Goal: Task Accomplishment & Management: Manage account settings

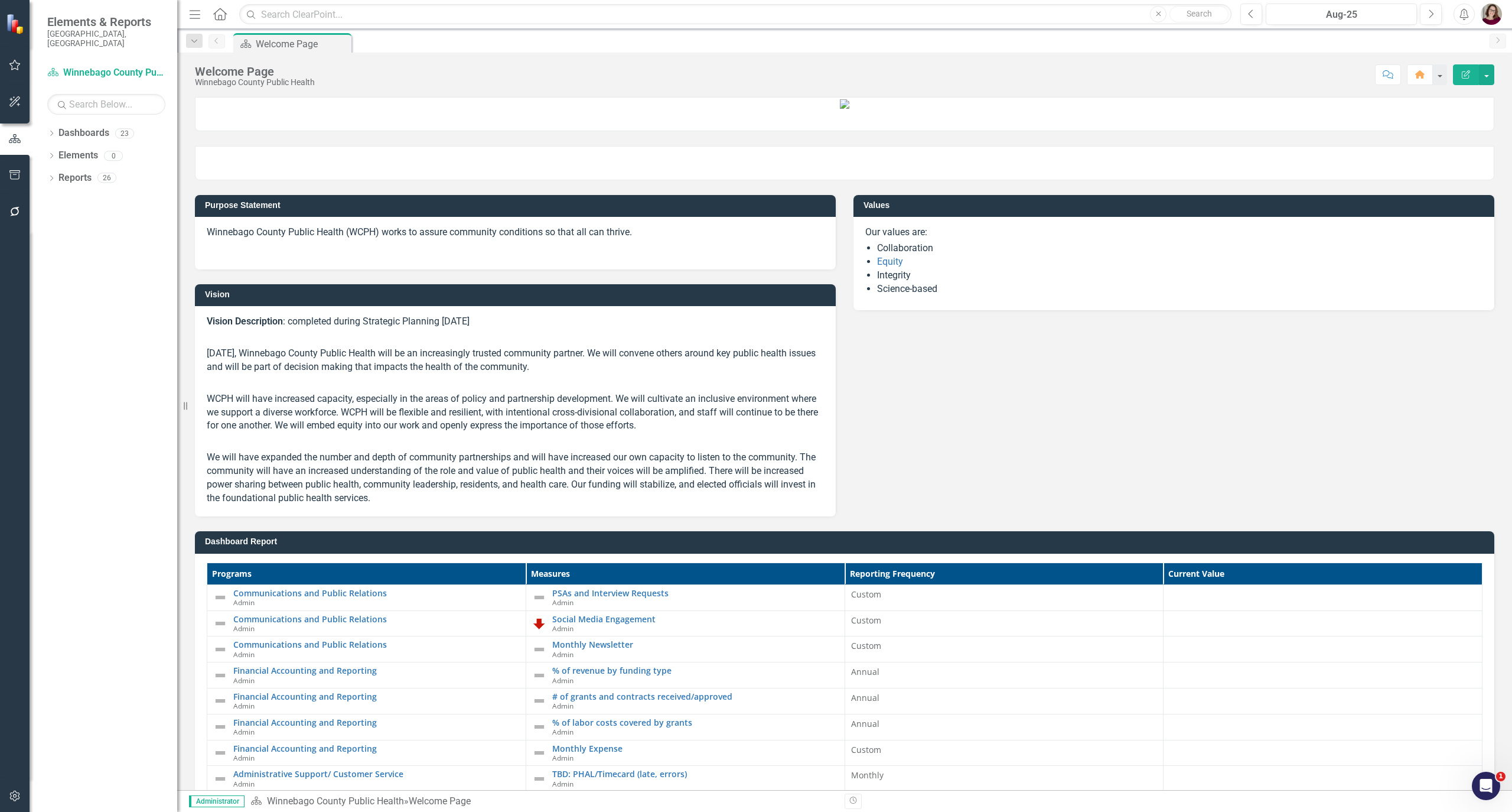
click at [46, 123] on div "Dropdown Dashboards 23 Dropdown Winnebago County Public Health Admin Communicab…" at bounding box center [103, 467] width 148 height 688
click at [48, 131] on icon "Dropdown" at bounding box center [51, 134] width 8 height 7
click at [62, 152] on icon "Dropdown" at bounding box center [57, 155] width 9 height 7
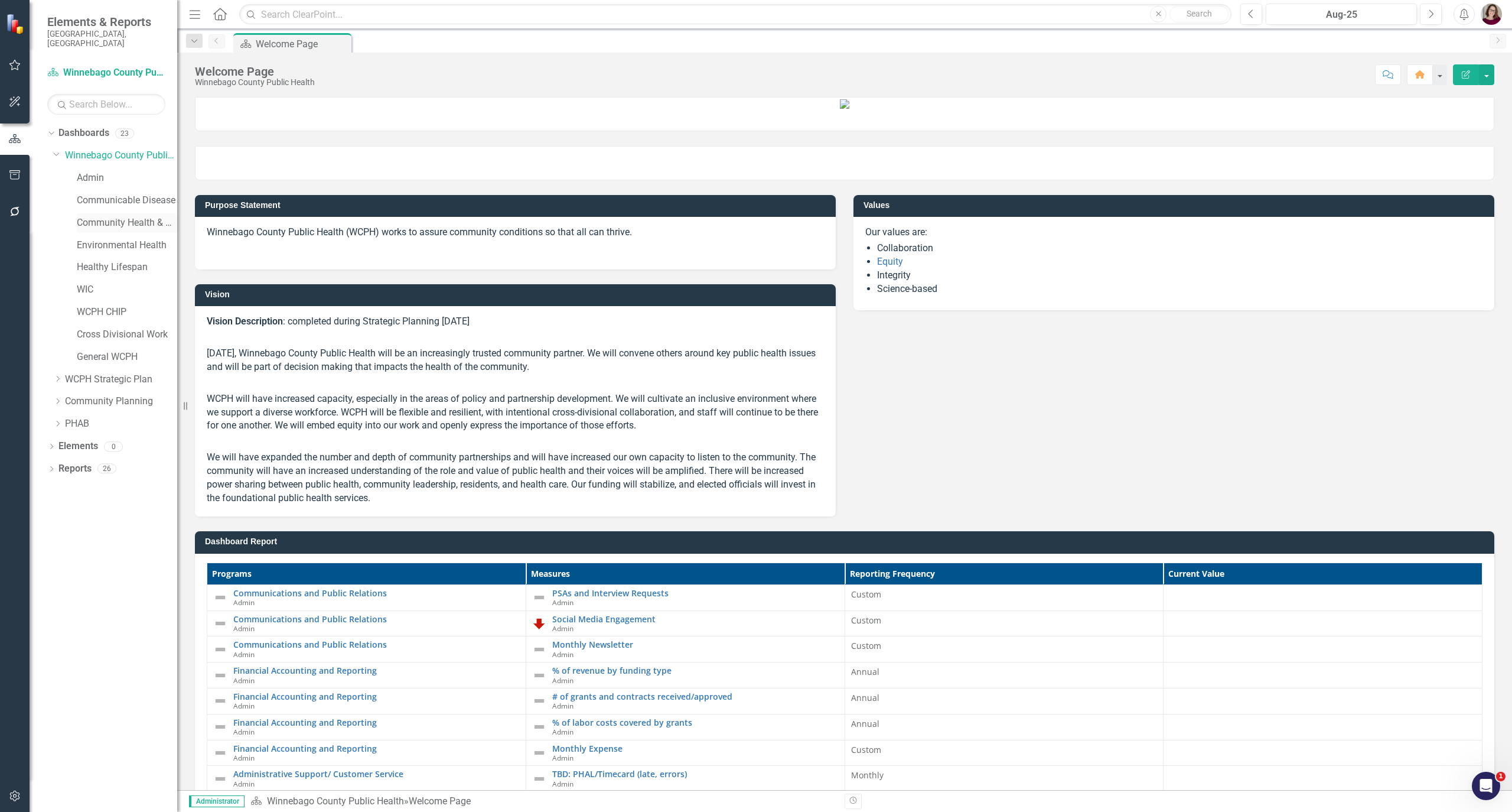
click at [108, 217] on link "Community Health & Prevention" at bounding box center [127, 223] width 100 height 14
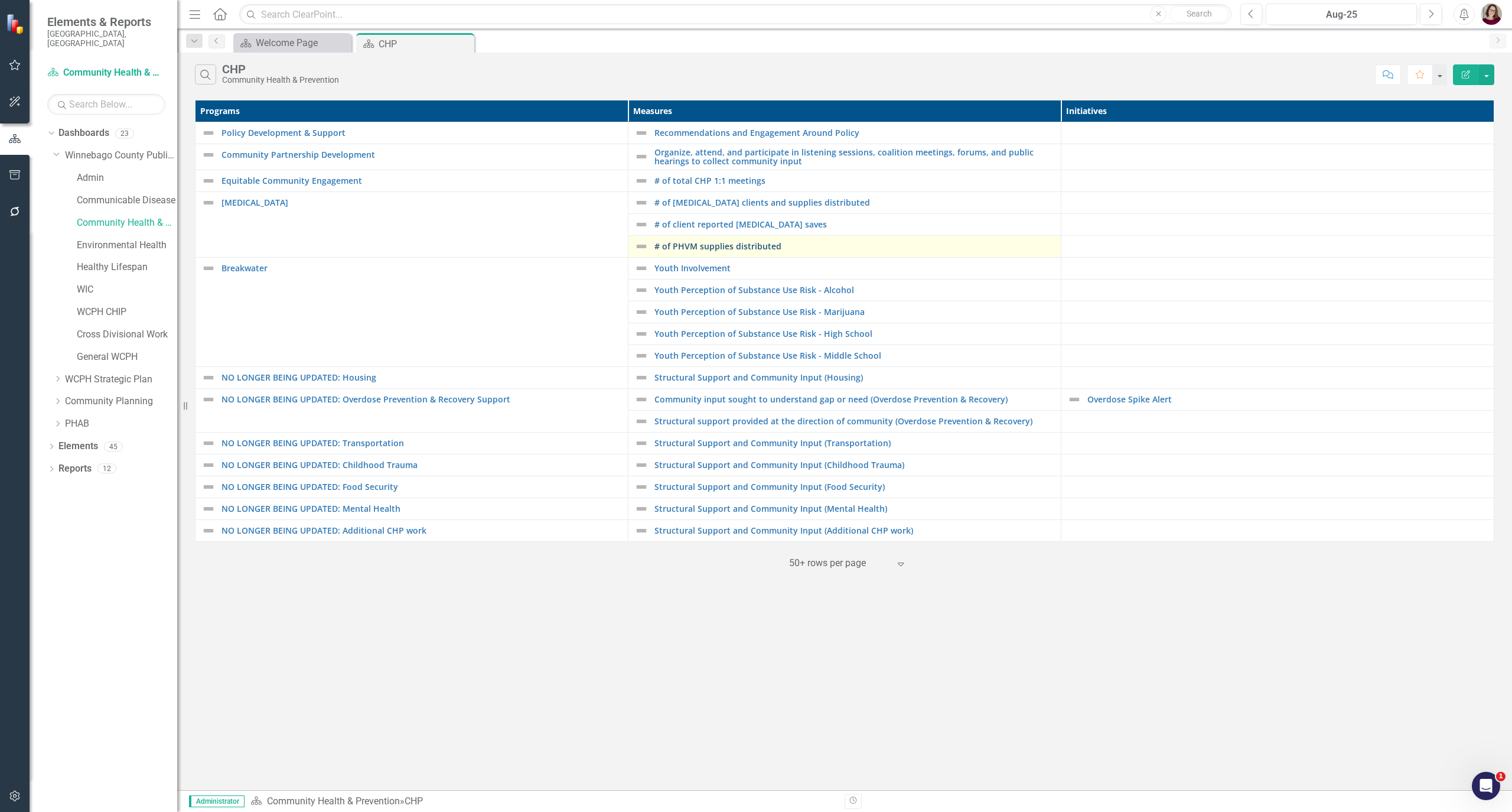
click at [710, 247] on link "# of PHVM supplies distributed" at bounding box center [854, 245] width 401 height 9
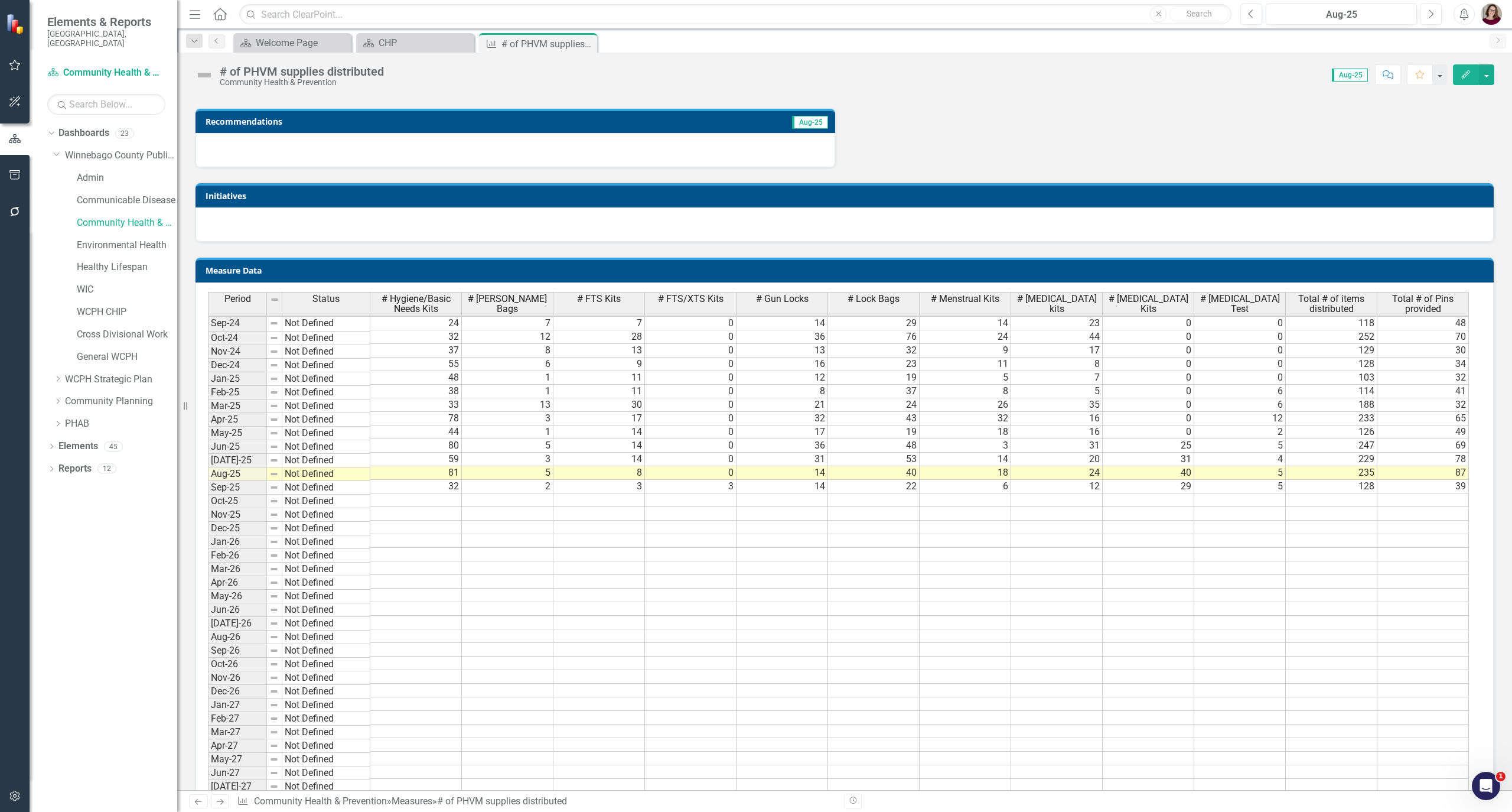
scroll to position [551, 0]
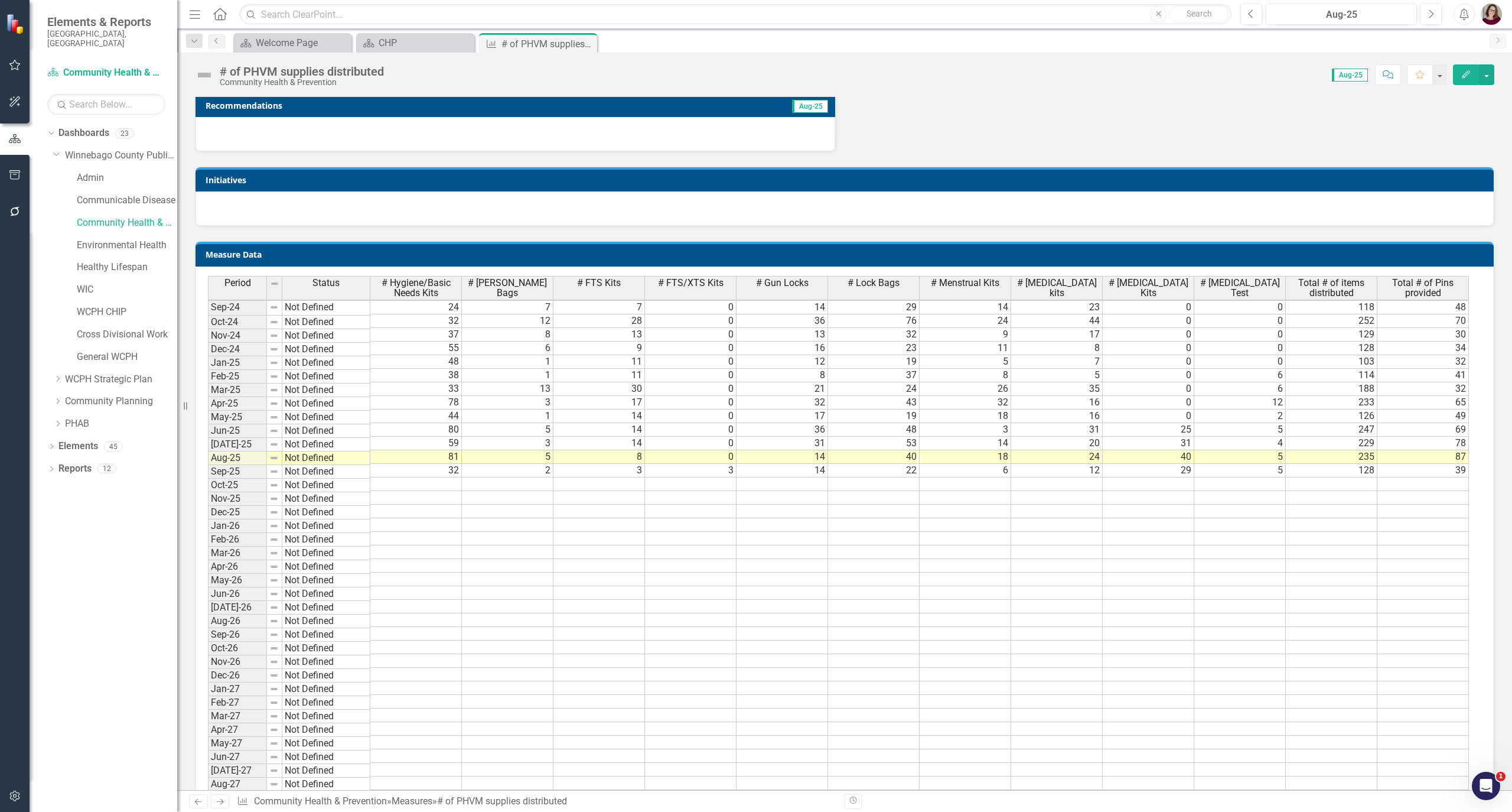
click at [1414, 470] on td "39" at bounding box center [1423, 470] width 92 height 14
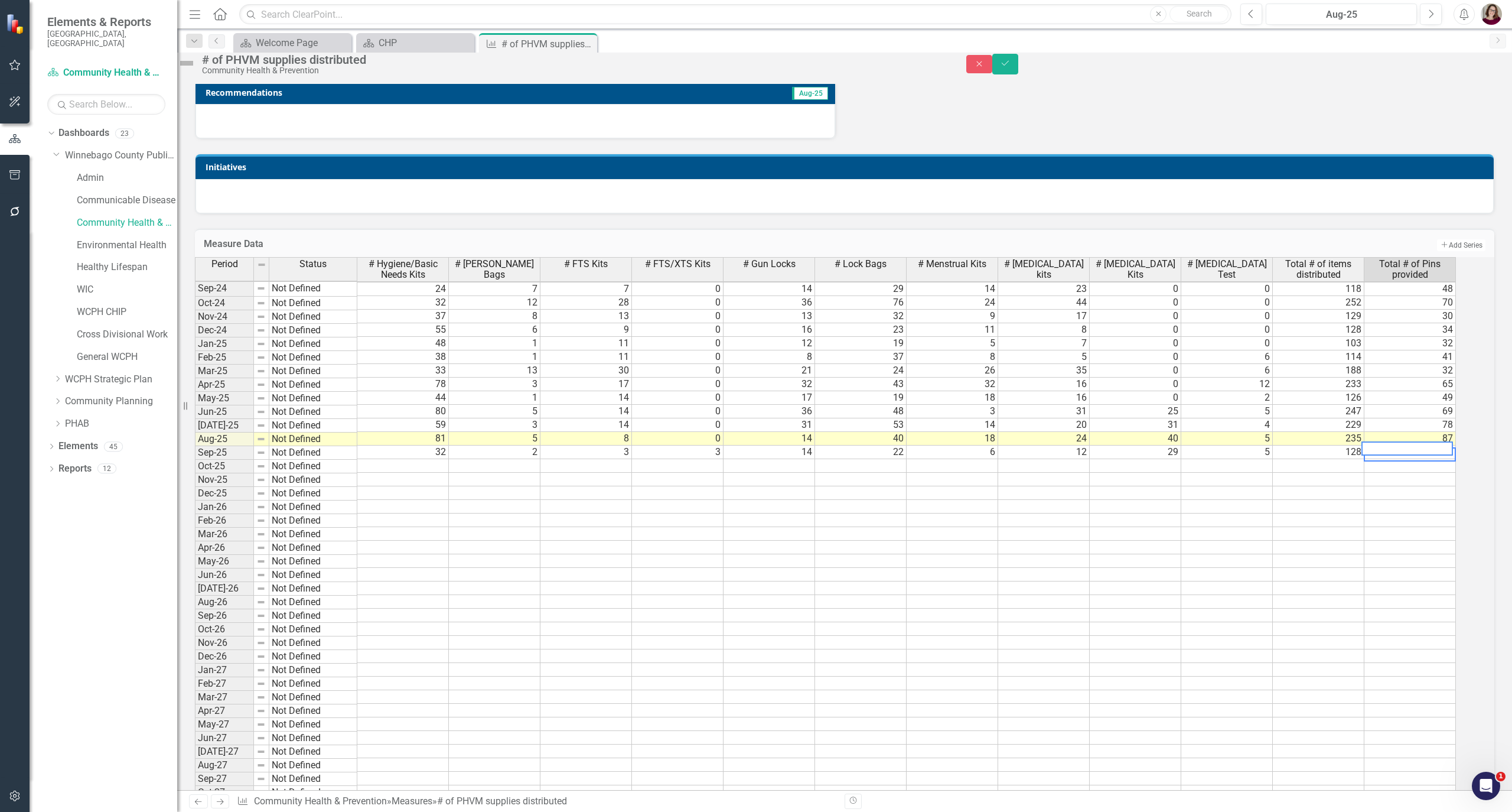
scroll to position [6, 2]
drag, startPoint x: 1414, startPoint y: 470, endPoint x: 1343, endPoint y: 470, distance: 71.0
click at [1343, 470] on div "Period Status # Hygiene/Basic Needs Kits # [PERSON_NAME] Bags # FTS Kits # FTS/…" at bounding box center [828, 541] width 1267 height 570
type textarea "52"
click at [1359, 500] on td at bounding box center [1318, 493] width 92 height 14
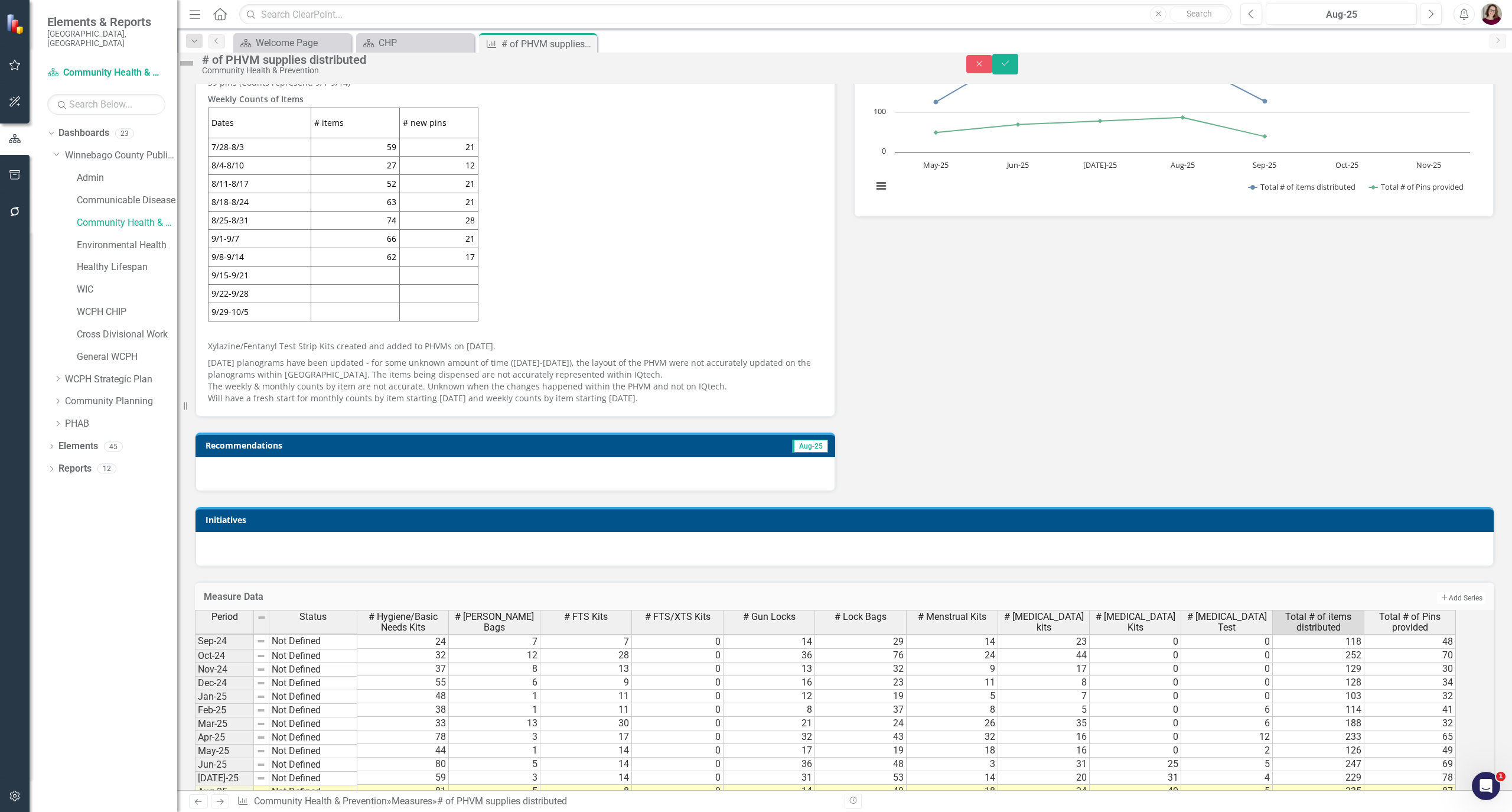
scroll to position [79, 0]
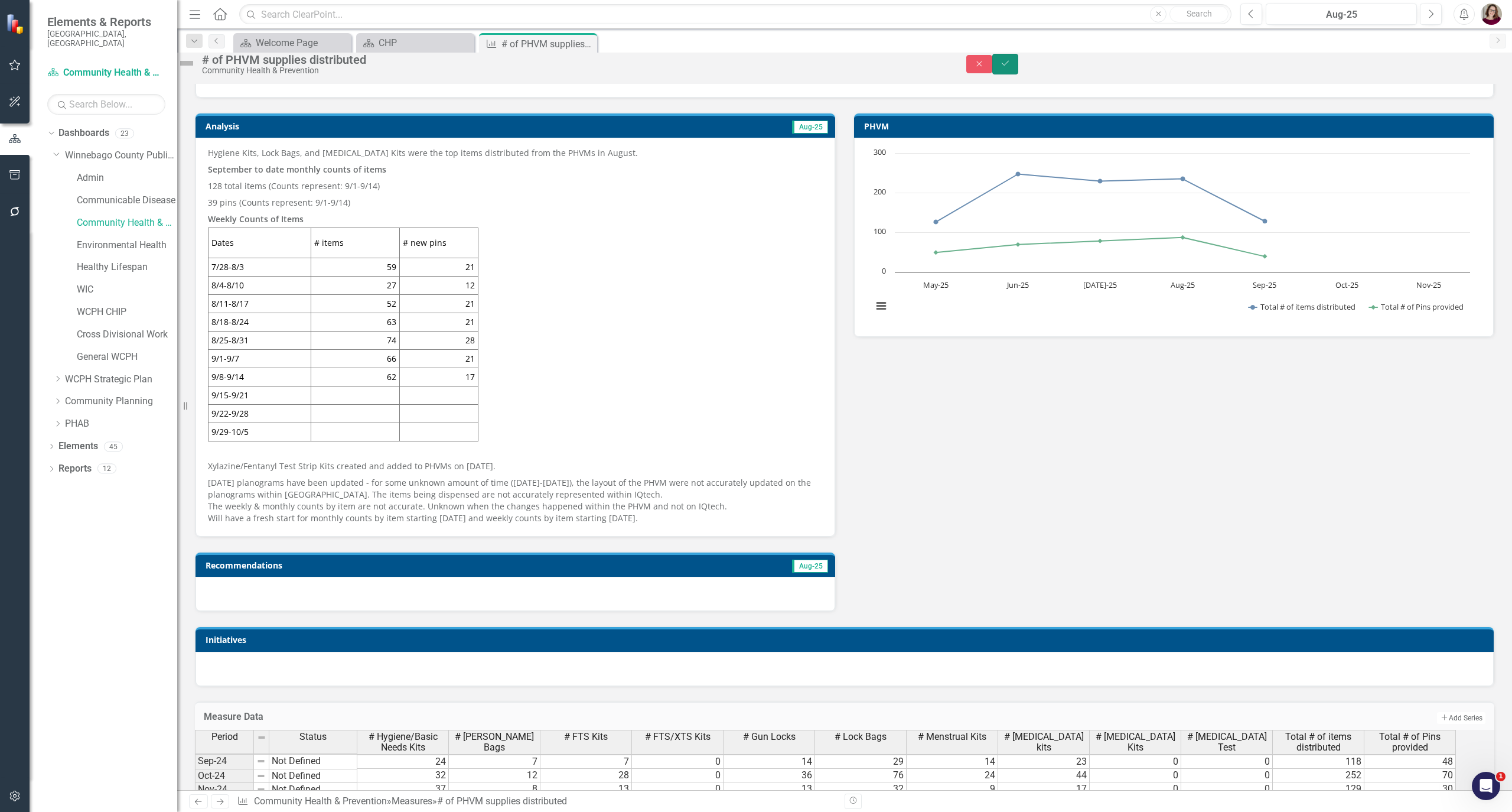
click at [1019, 71] on button "Save" at bounding box center [1005, 64] width 26 height 21
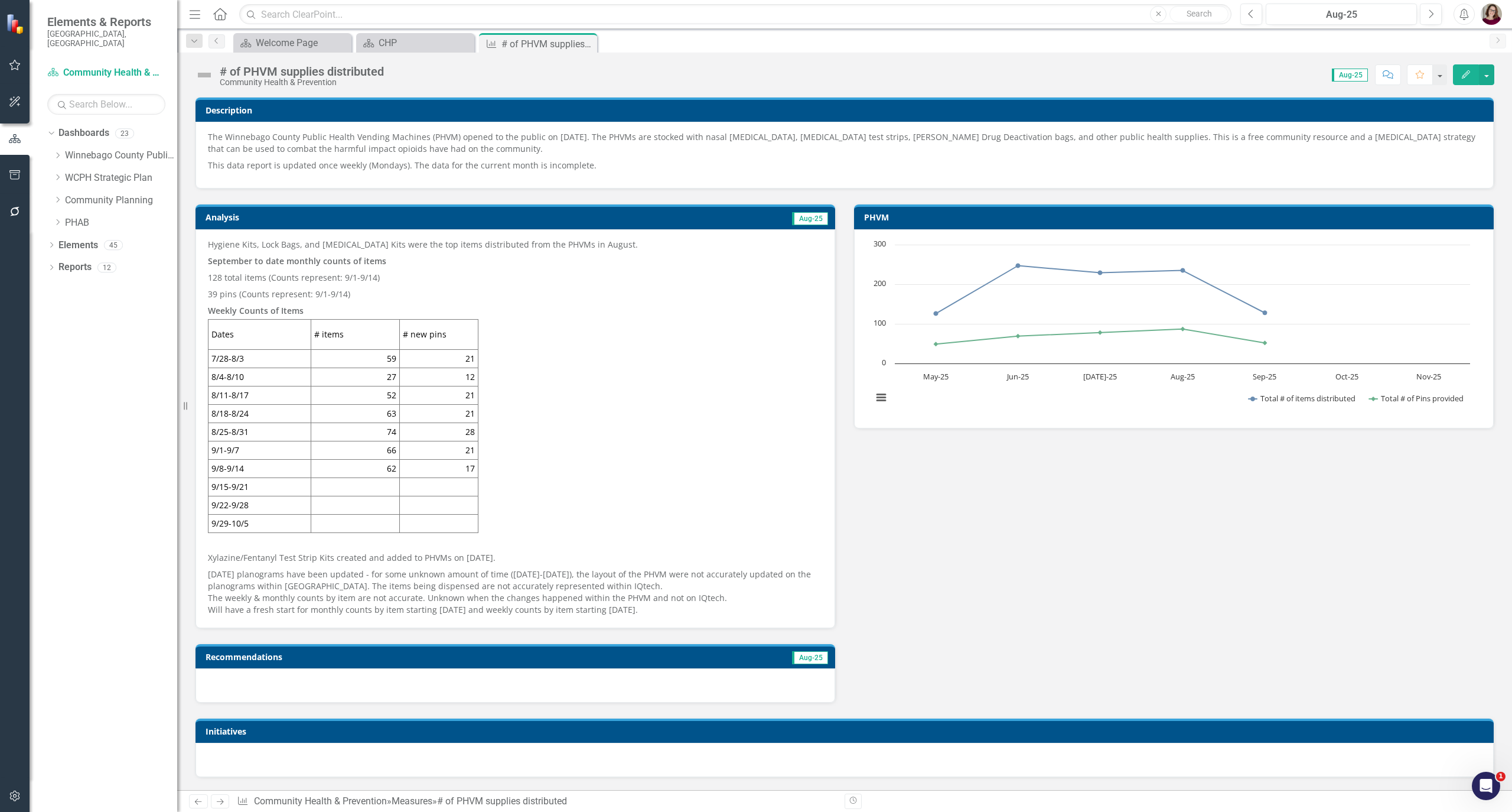
click at [598, 212] on td "Aug-25" at bounding box center [665, 219] width 328 height 18
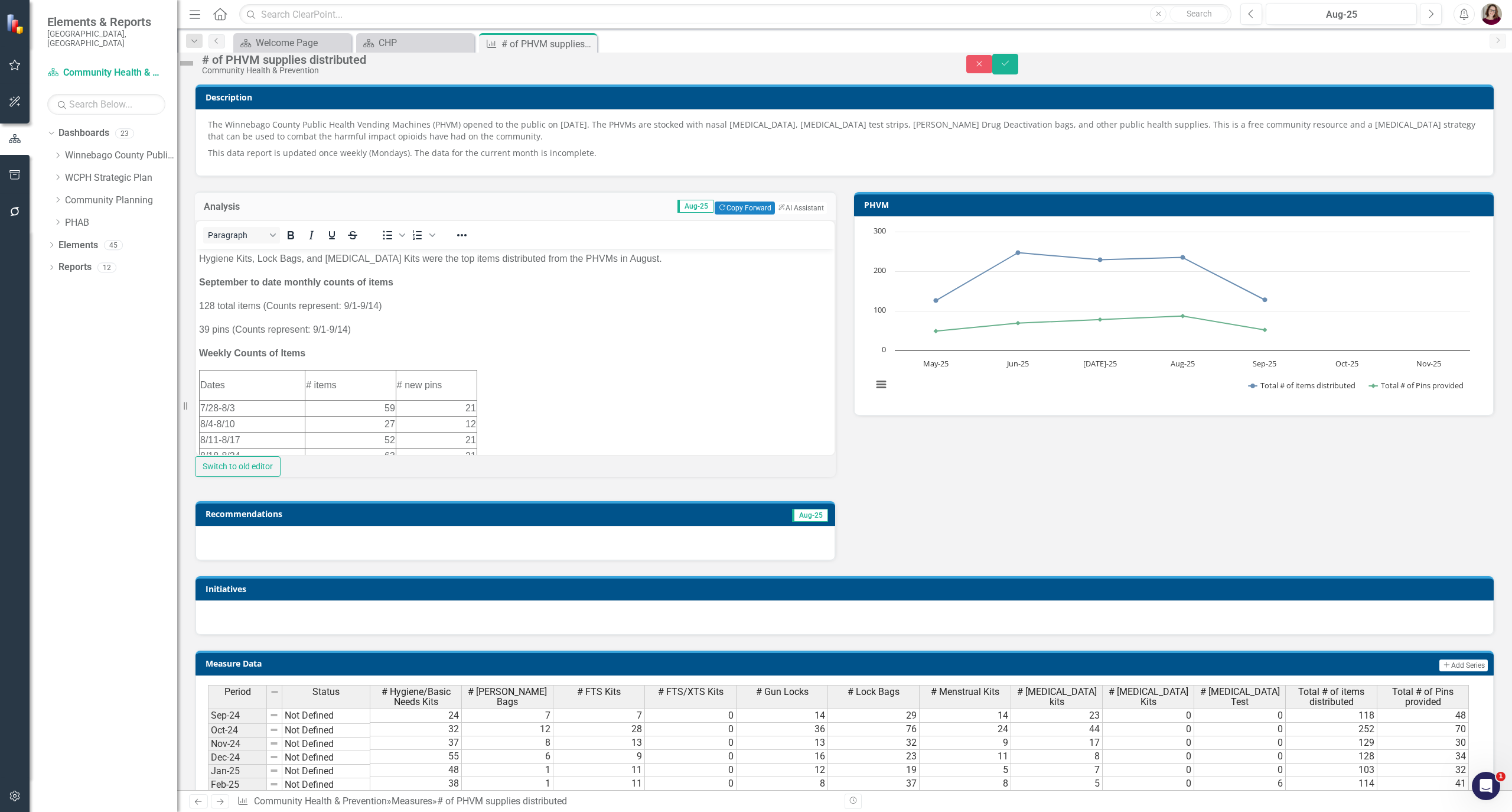
scroll to position [0, 0]
click at [207, 329] on p "39 pins (Counts represent: 9/1-9/14)" at bounding box center [515, 330] width 633 height 14
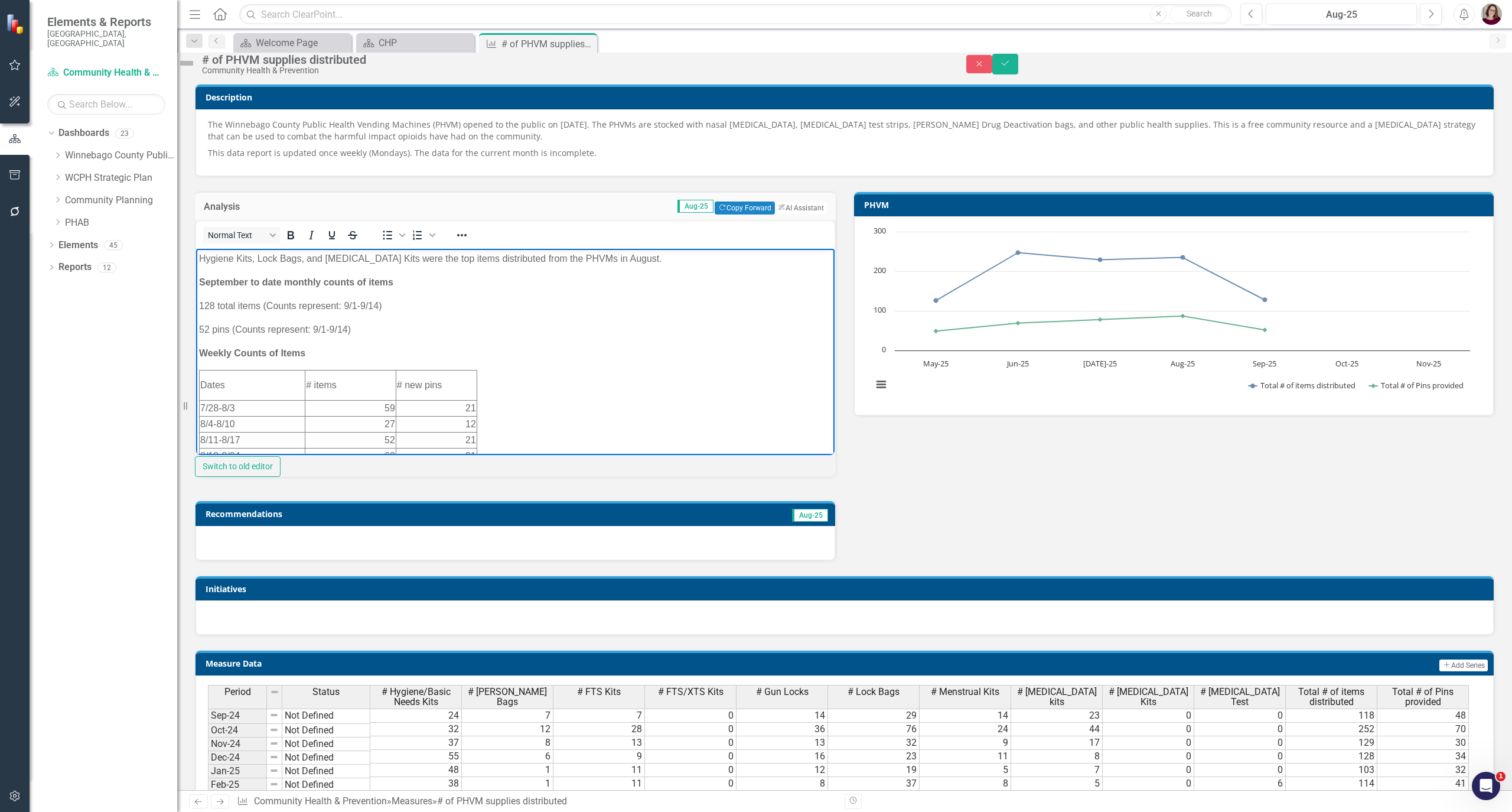
click at [347, 328] on p "52 pins (Counts represent: 9/1-9/14)" at bounding box center [515, 330] width 633 height 14
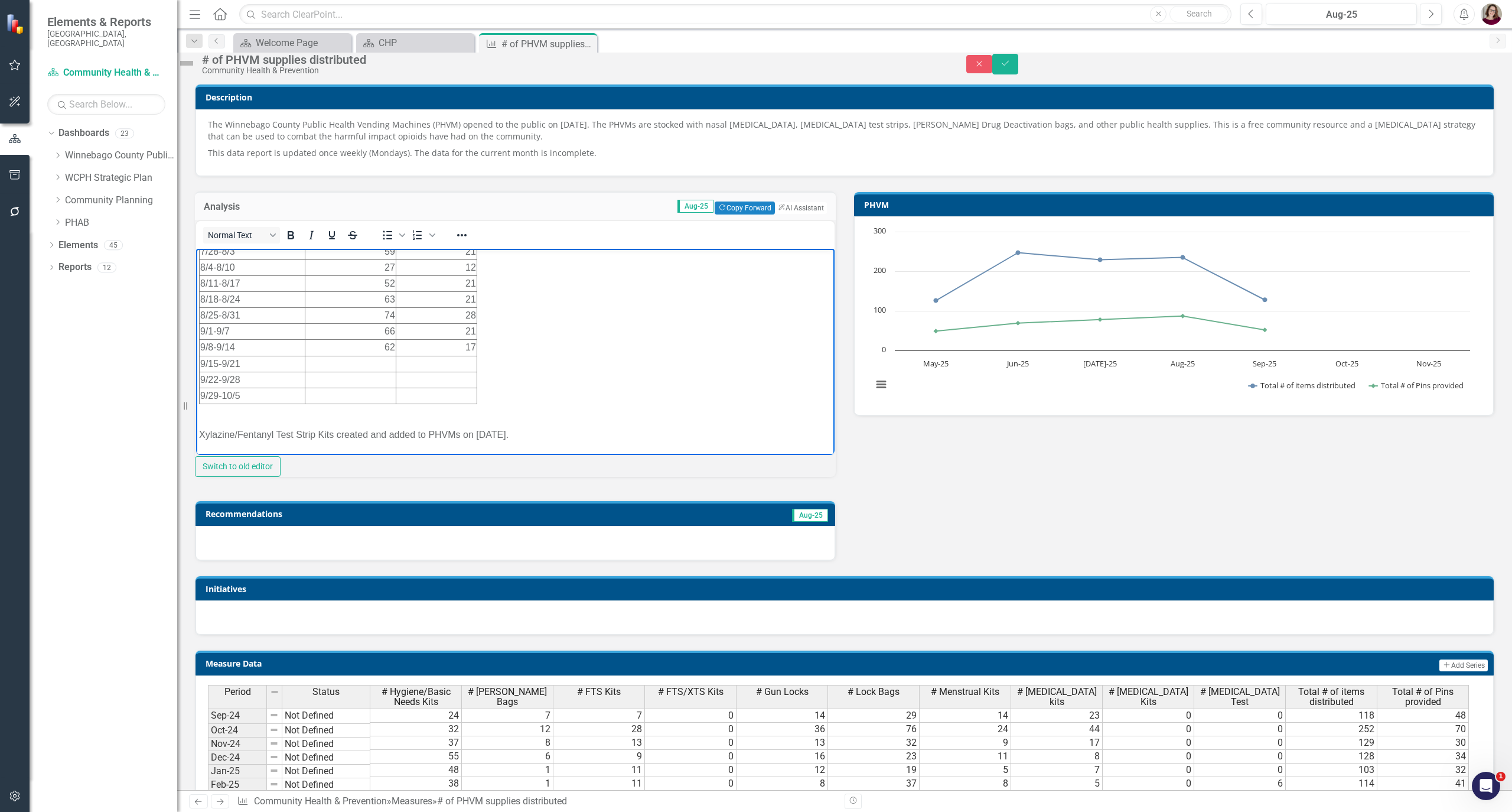
scroll to position [157, 0]
click at [447, 364] on td "Rich Text Area. Press ALT-0 for help." at bounding box center [436, 363] width 81 height 16
click at [571, 381] on body "Hygiene Kits, Lock Bags, and [MEDICAL_DATA] Kits were the top items distributed…" at bounding box center [515, 305] width 639 height 428
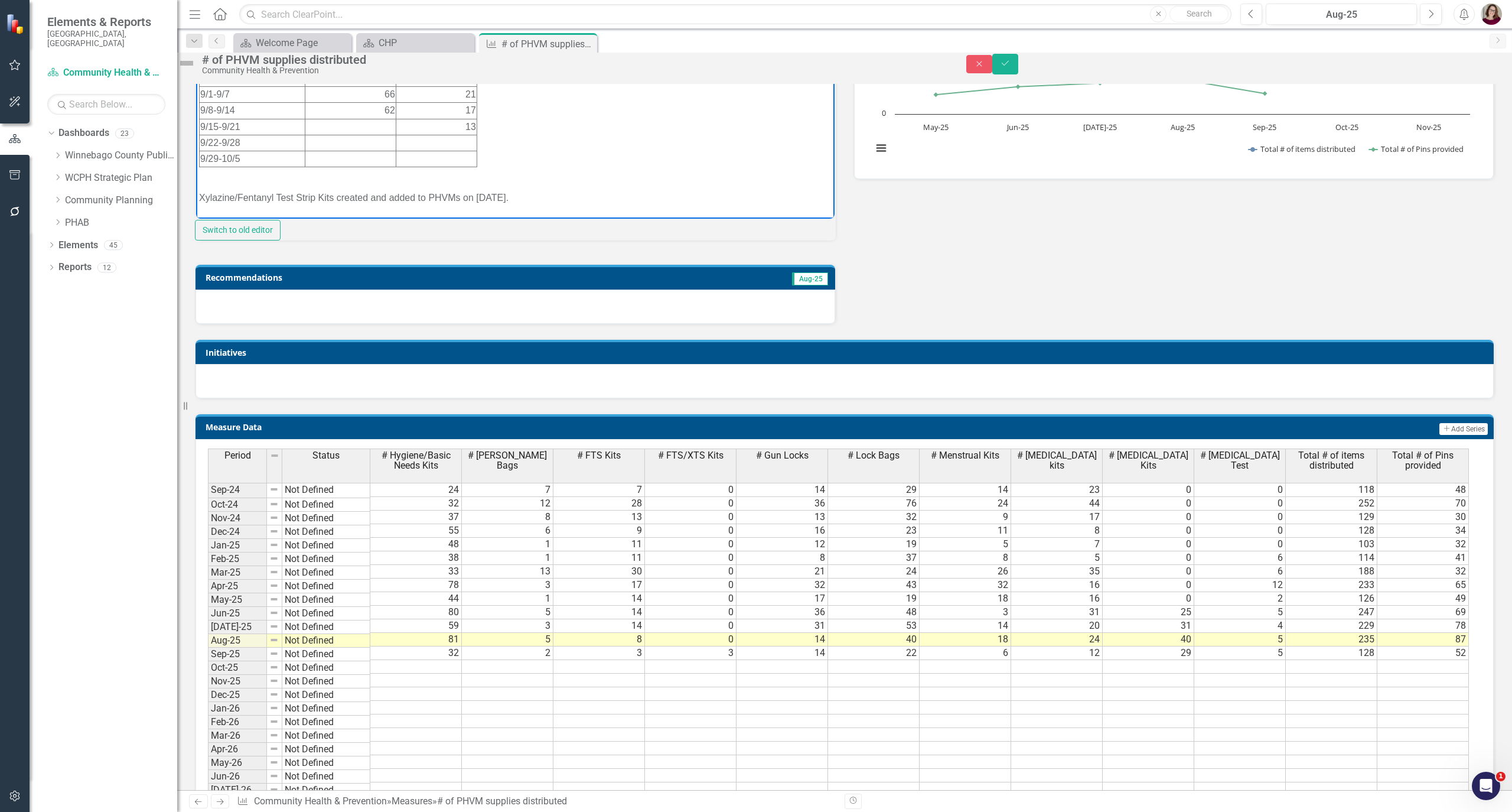
scroll to position [79, 0]
click at [377, 204] on td "Rich Text Area. Press ALT-0 for help." at bounding box center [350, 207] width 91 height 16
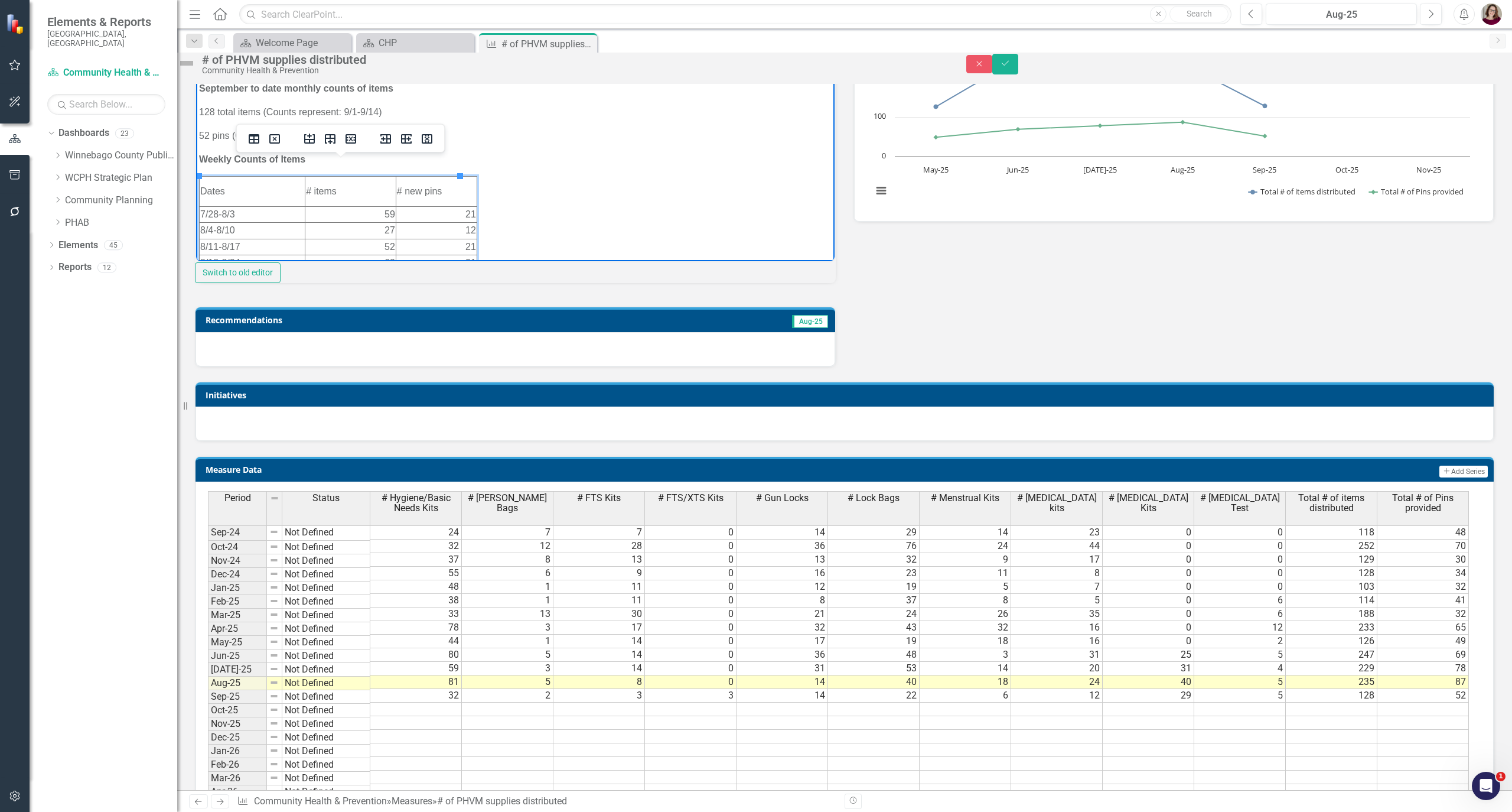
scroll to position [157, 0]
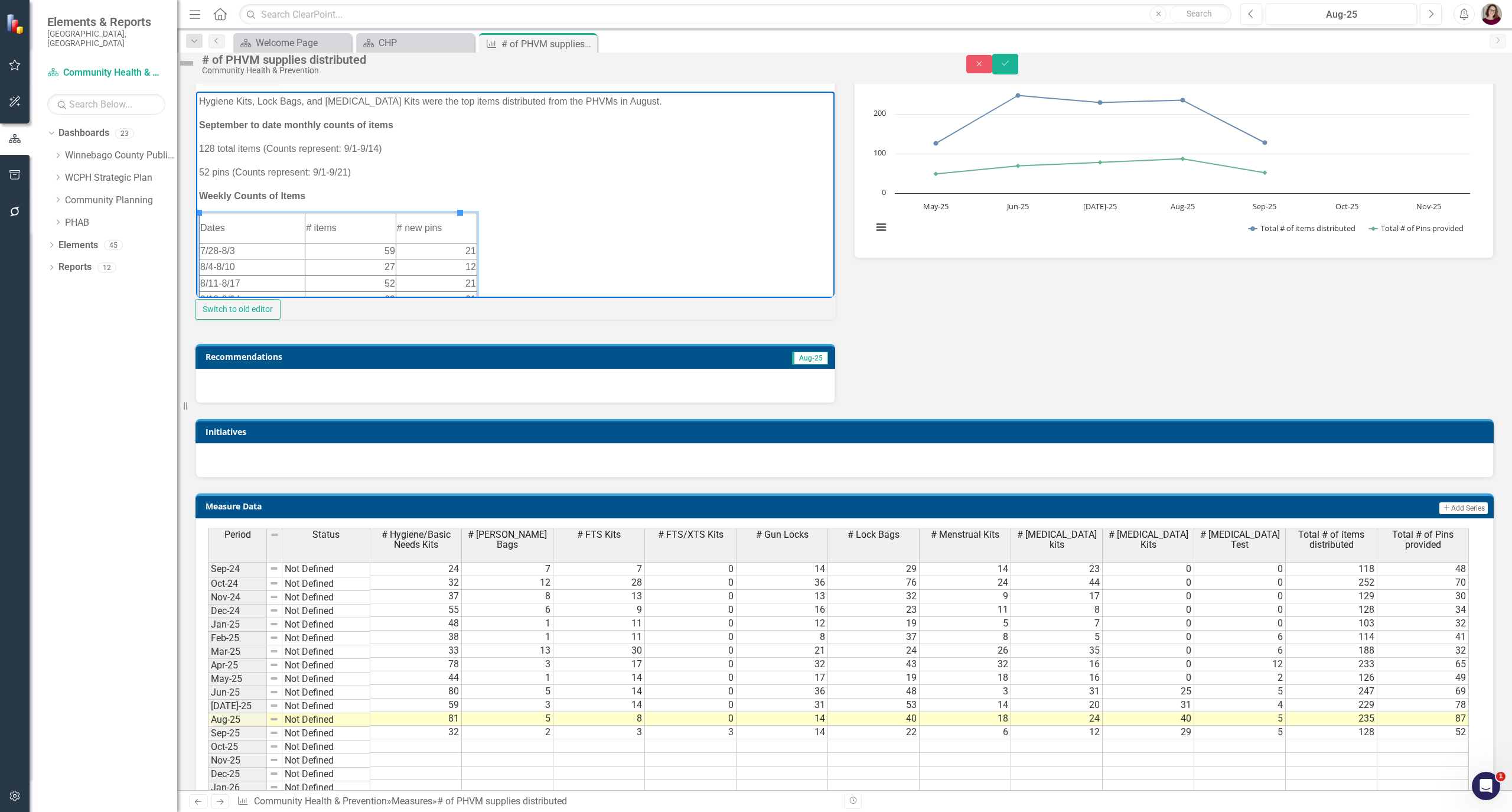
click at [203, 150] on p "128 total items (Counts represent: 9/1-9/14)" at bounding box center [515, 149] width 633 height 14
click at [378, 150] on p "185 total items (Counts represent: 9/1-9/14)" at bounding box center [515, 149] width 633 height 14
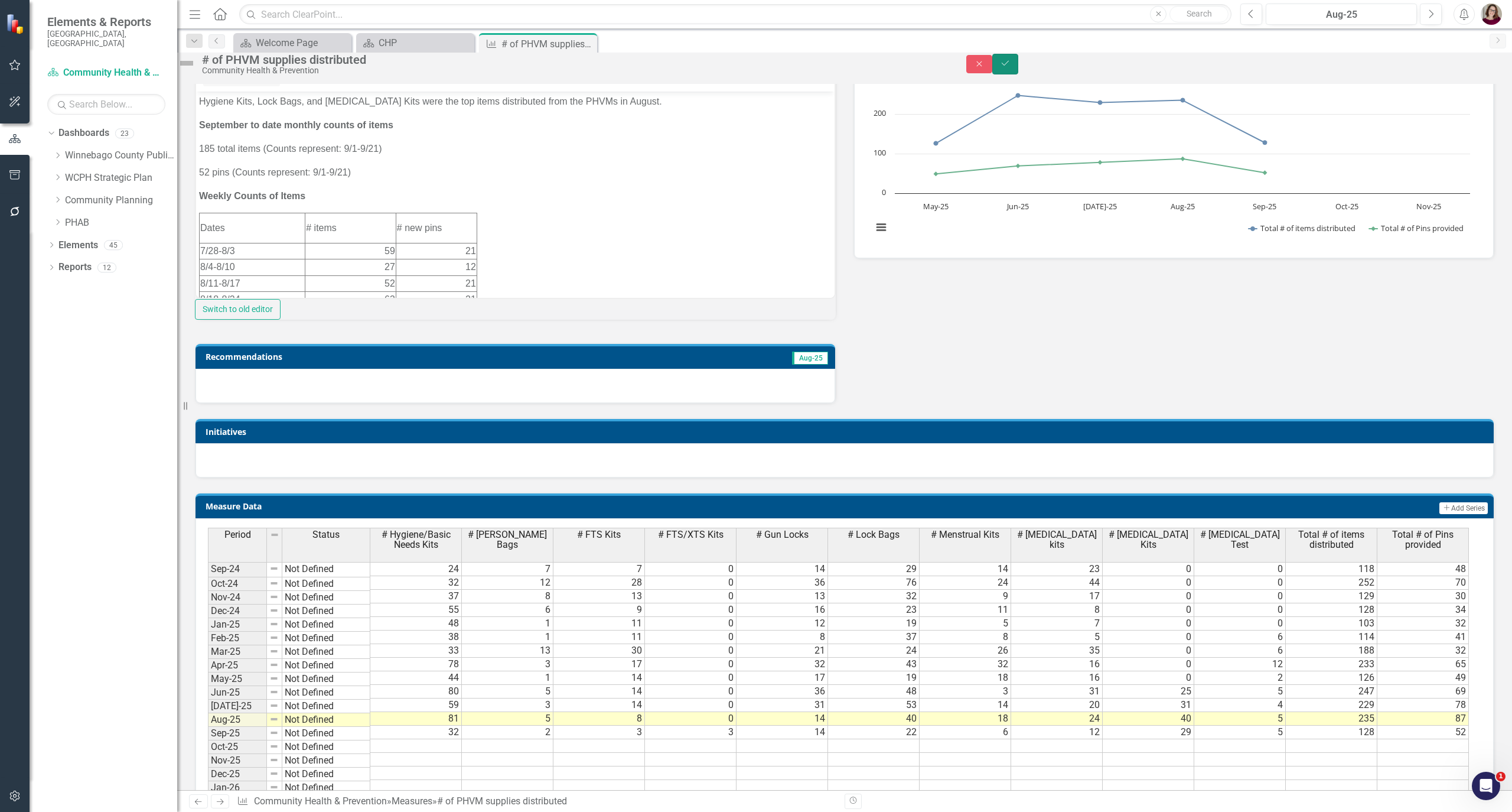
click at [1019, 75] on button "Save" at bounding box center [1005, 64] width 26 height 21
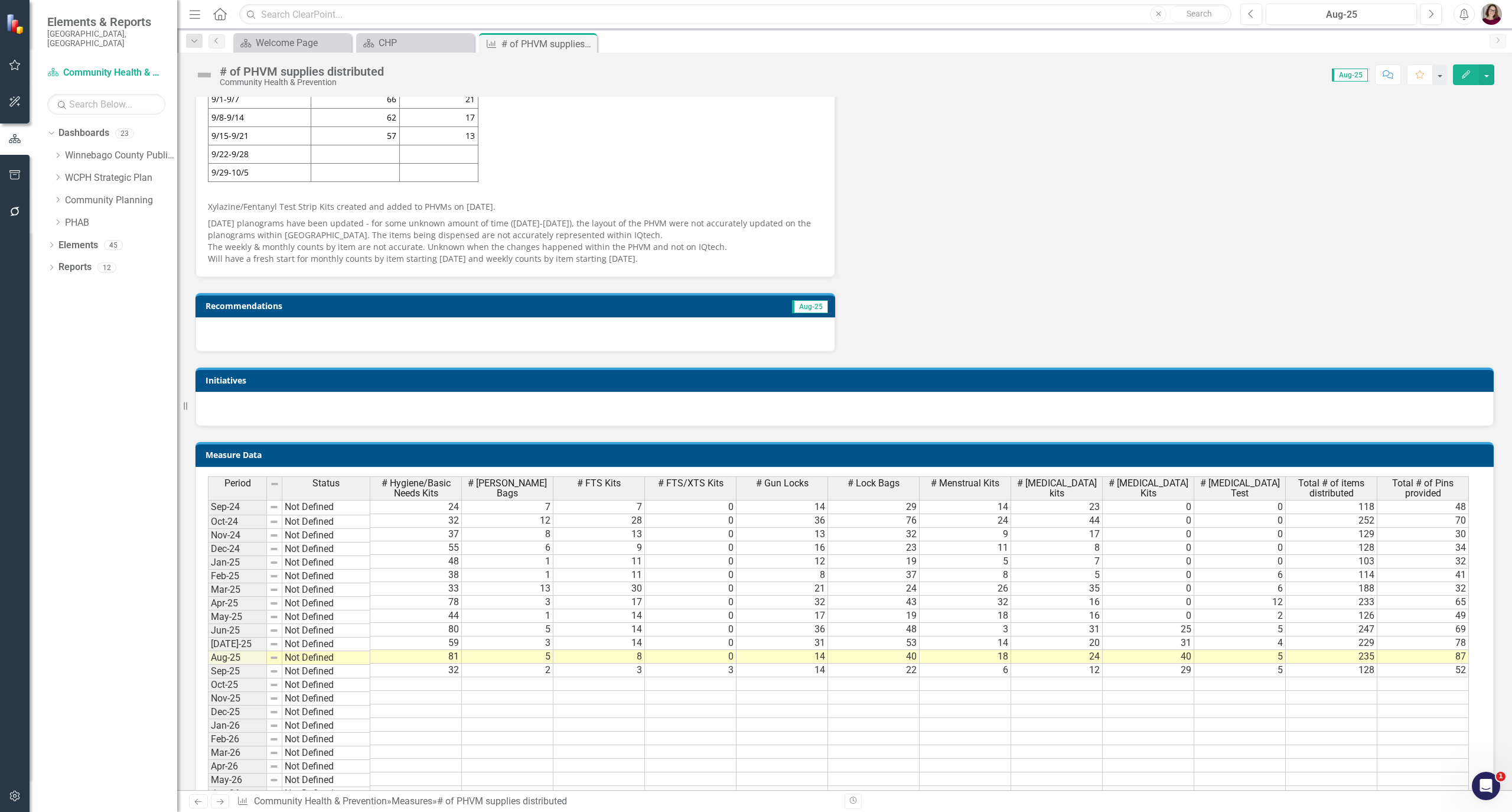
scroll to position [394, 0]
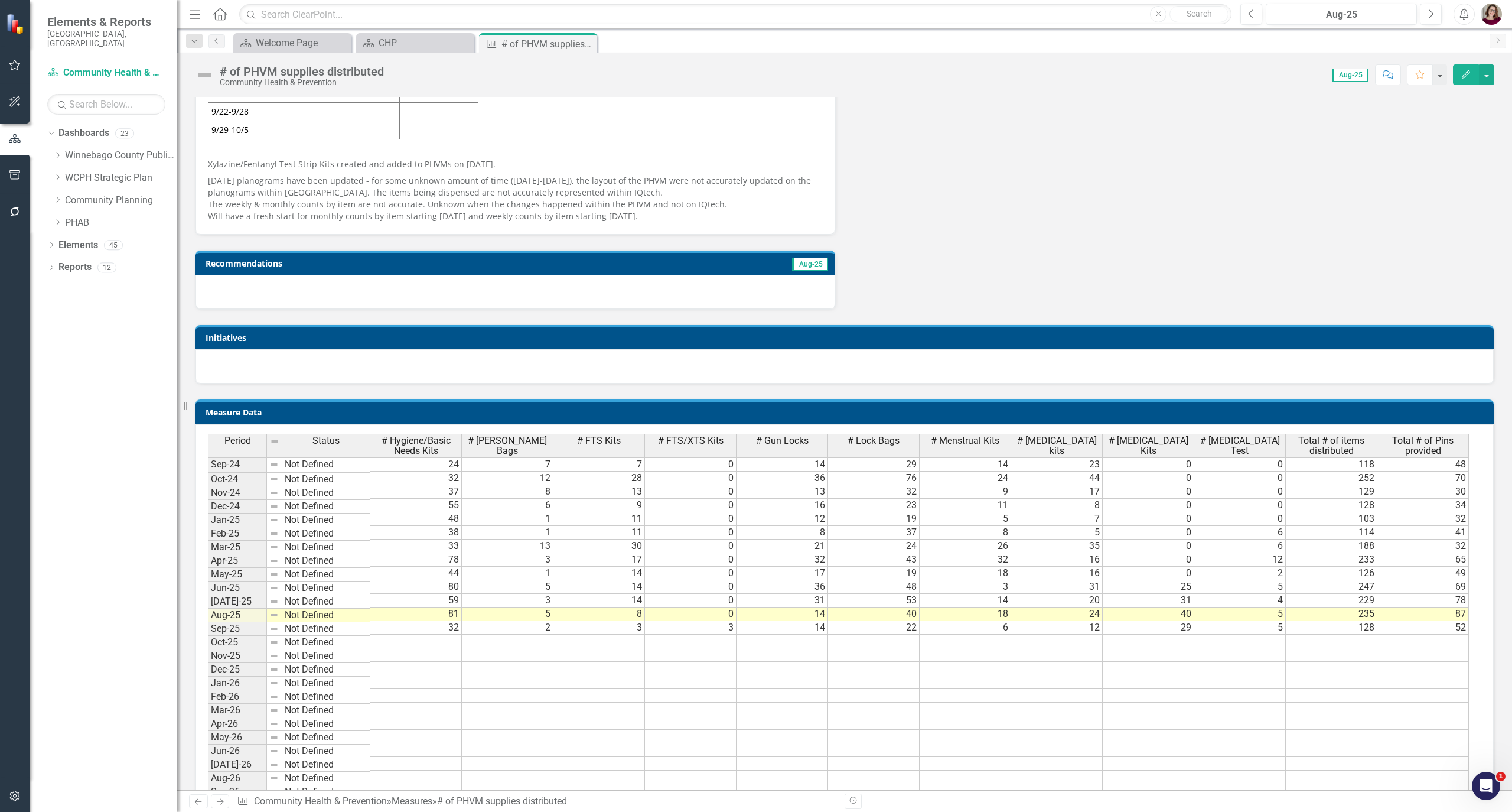
click at [448, 635] on td "32" at bounding box center [415, 628] width 92 height 14
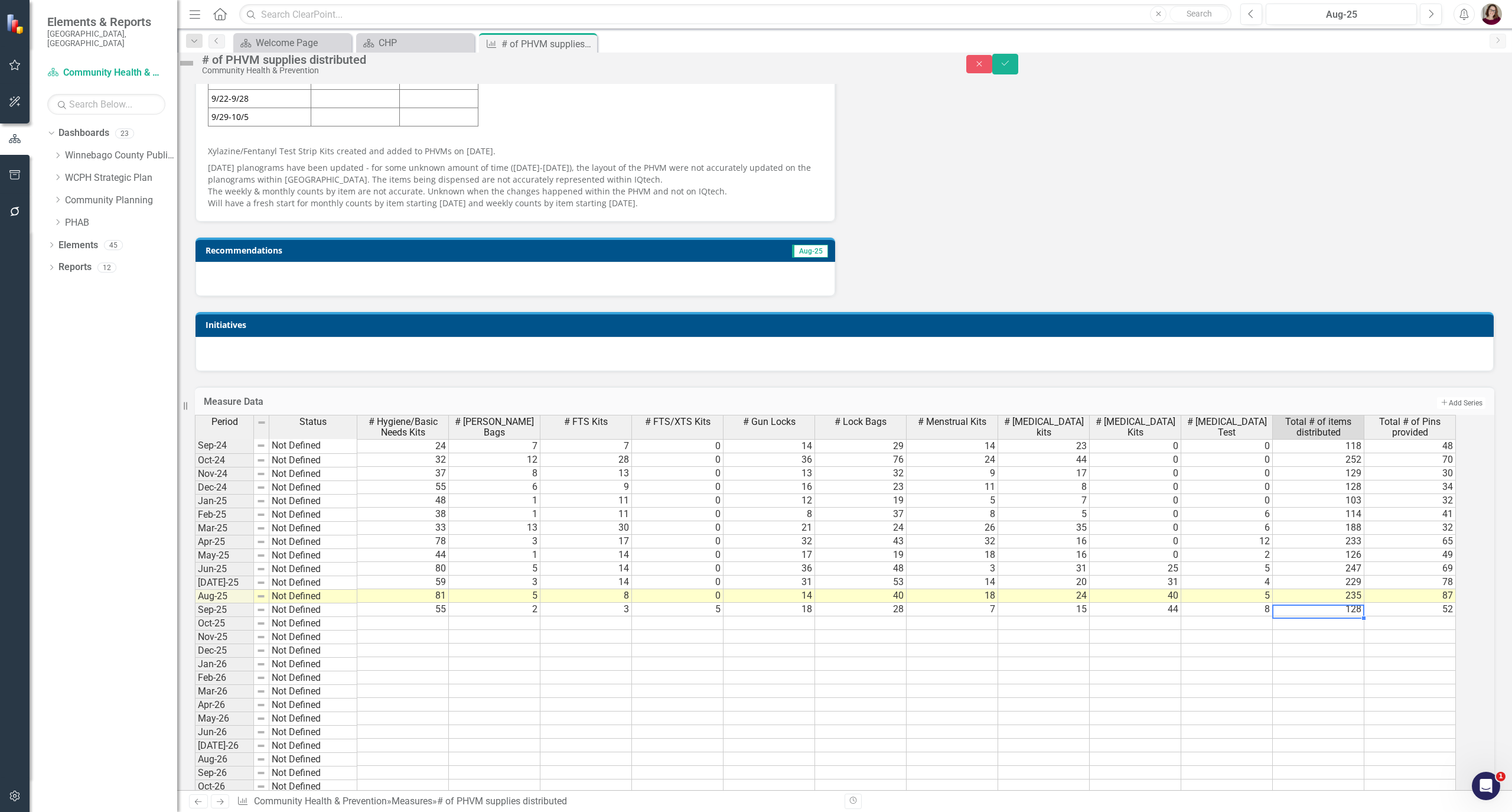
type textarea "2"
type textarea "52"
click at [1019, 75] on button "Save" at bounding box center [1005, 64] width 26 height 21
